Goal: Check status: Check status

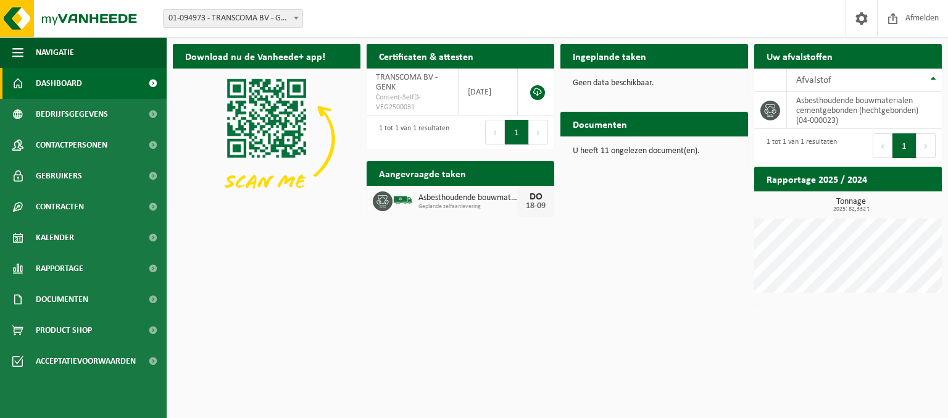
click at [525, 305] on div "Download nu de Vanheede+ app! Verberg Certificaten & attesten Bekijk uw certifi…" at bounding box center [557, 174] width 775 height 273
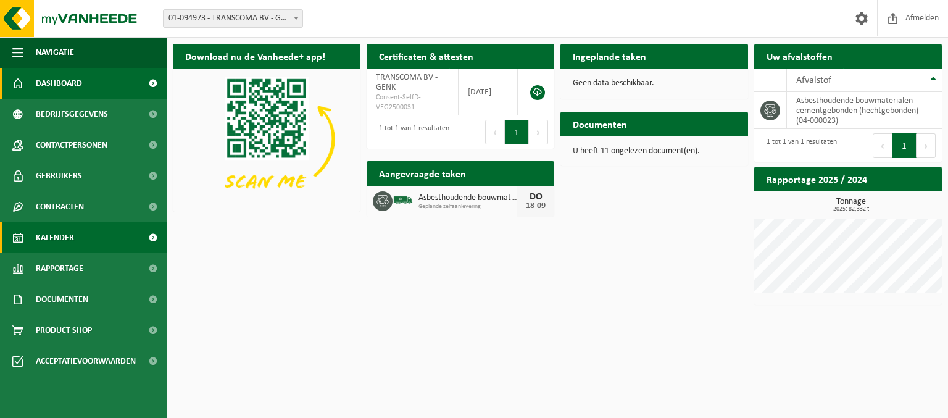
click at [56, 240] on span "Kalender" at bounding box center [55, 237] width 38 height 31
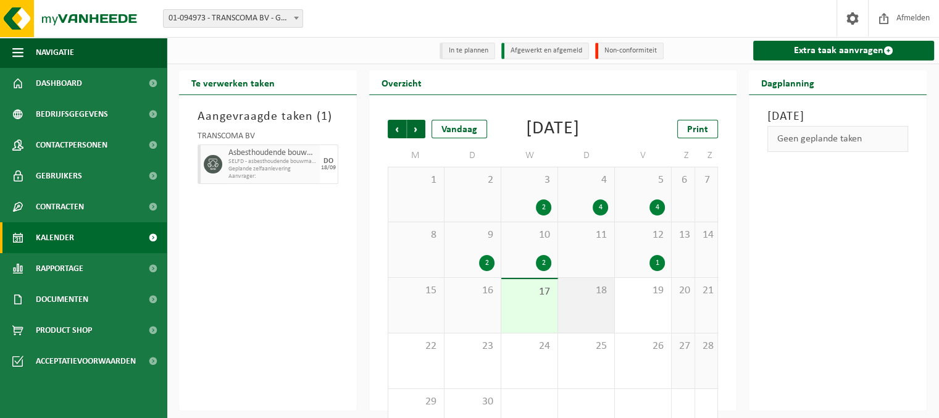
click at [592, 322] on div "18" at bounding box center [586, 305] width 56 height 55
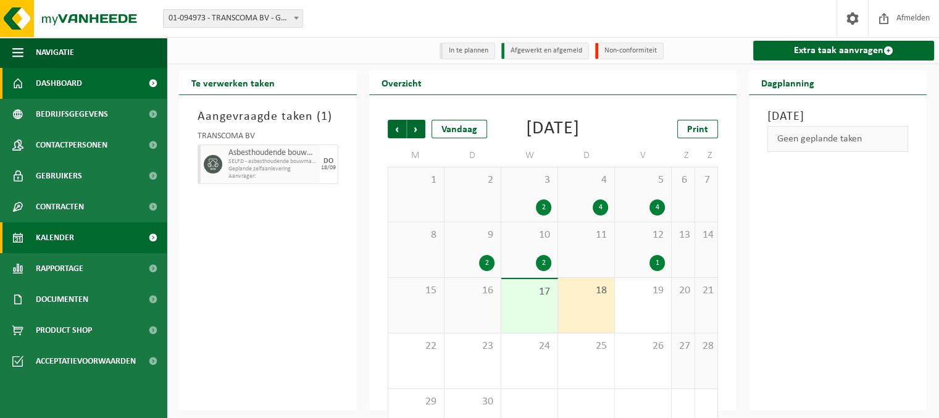
click at [67, 90] on span "Dashboard" at bounding box center [59, 83] width 46 height 31
